Goal: Transaction & Acquisition: Purchase product/service

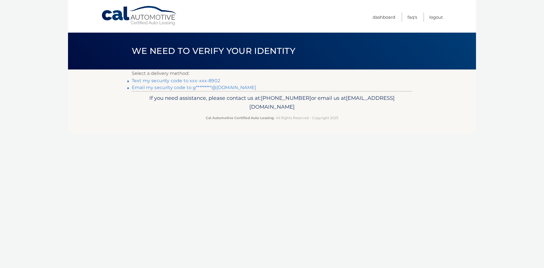
click at [195, 82] on link "Text my security code to xxx-xxx-8902" at bounding box center [176, 80] width 88 height 5
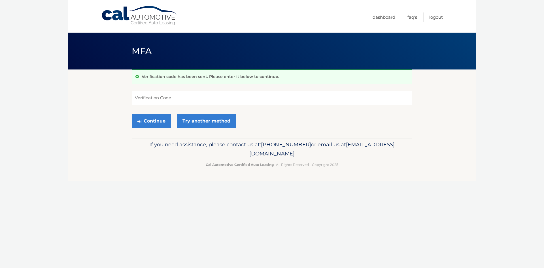
click at [157, 102] on input "Verification Code" at bounding box center [272, 98] width 281 height 14
type input "101854"
click at [151, 126] on button "Continue" at bounding box center [151, 121] width 39 height 14
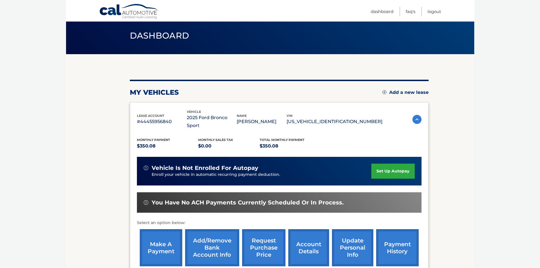
scroll to position [28, 0]
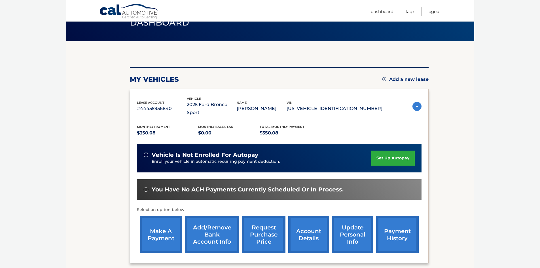
click at [161, 223] on link "make a payment" at bounding box center [161, 234] width 43 height 37
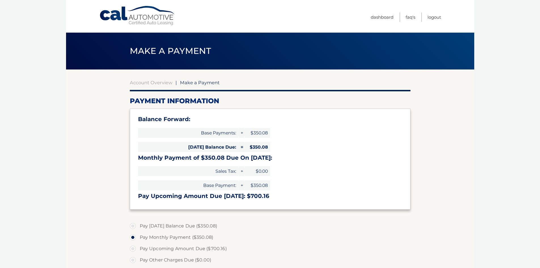
select select "OTg3Yjg5YTctMDZkZi00NTYzLTg5NGYtN2ZkOTlkNWM2YzJl"
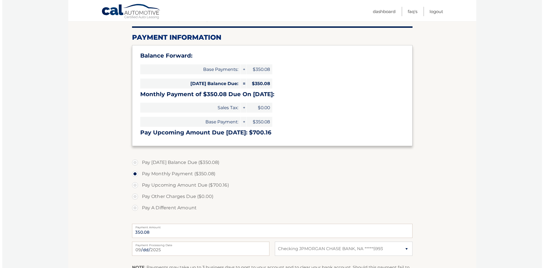
scroll to position [142, 0]
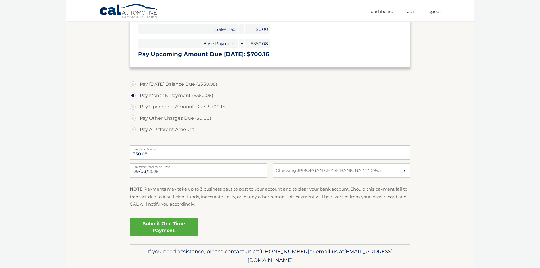
click at [157, 225] on link "Submit One Time Payment" at bounding box center [164, 227] width 68 height 18
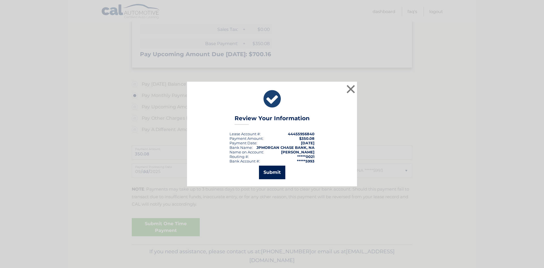
click at [278, 175] on button "Submit" at bounding box center [272, 173] width 26 height 14
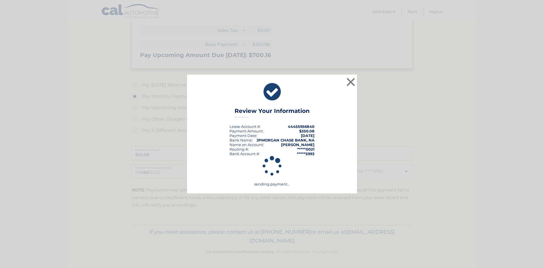
scroll to position [141, 0]
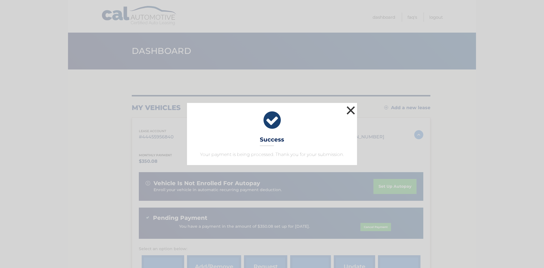
click at [351, 107] on button "×" at bounding box center [350, 110] width 11 height 11
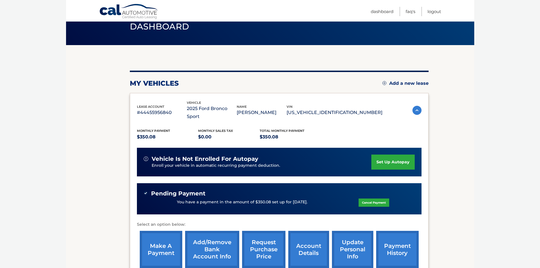
scroll to position [58, 0]
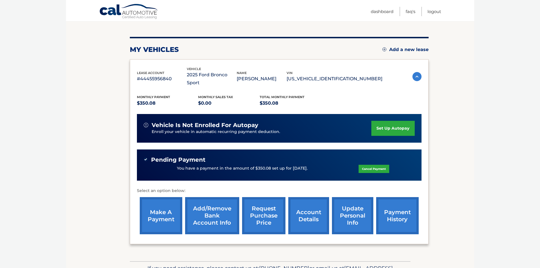
click at [400, 205] on link "payment history" at bounding box center [397, 215] width 43 height 37
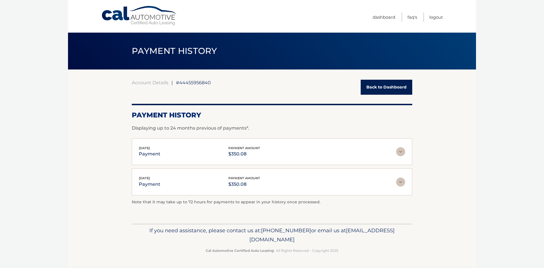
click at [400, 151] on img at bounding box center [400, 151] width 9 height 9
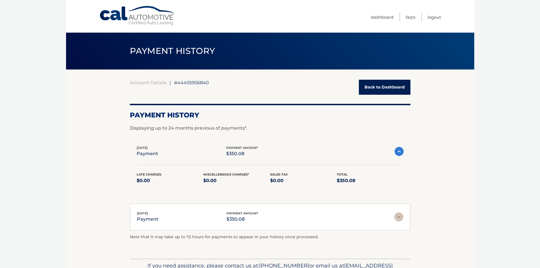
click at [398, 216] on img at bounding box center [398, 216] width 9 height 9
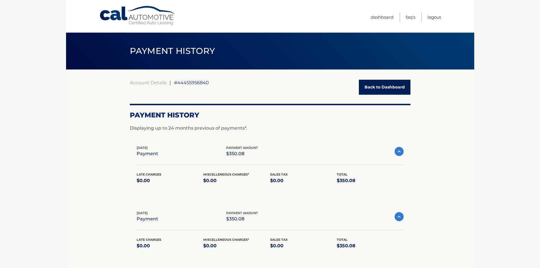
click at [435, 16] on link "Logout" at bounding box center [435, 16] width 14 height 9
